Goal: Navigation & Orientation: Find specific page/section

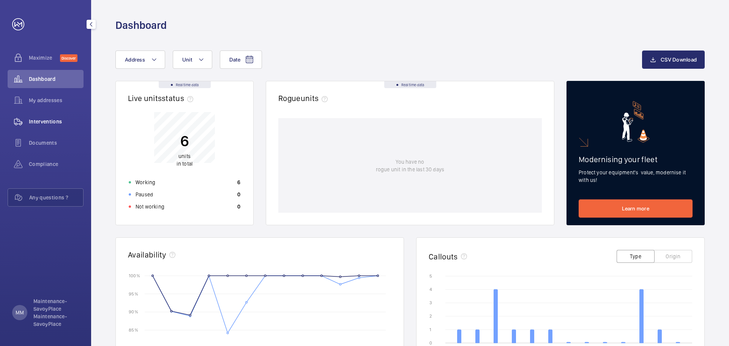
click at [48, 117] on div "Interventions" at bounding box center [46, 121] width 76 height 18
